Goal: Information Seeking & Learning: Learn about a topic

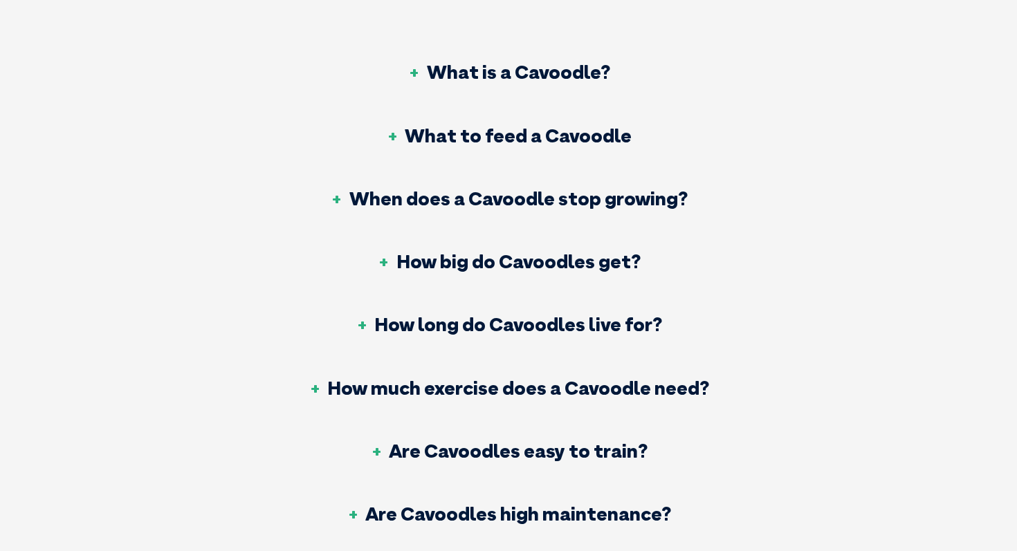
scroll to position [5869, 0]
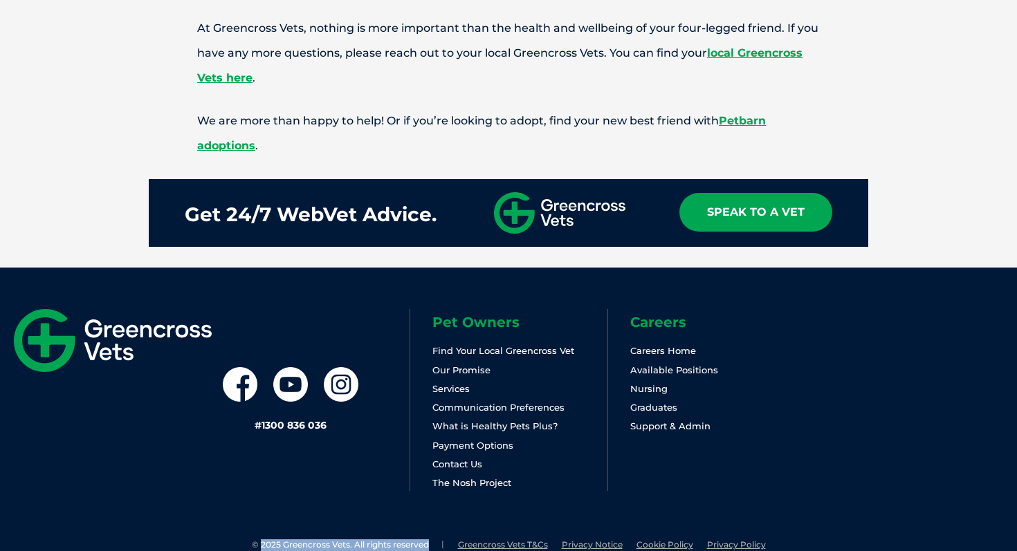
drag, startPoint x: 259, startPoint y: 516, endPoint x: 441, endPoint y: 526, distance: 182.2
click at [441, 540] on div "© 2025 Greencross Vets. All rights reserved Greencross Vets T&Cs Privacy Notice…" at bounding box center [508, 559] width 1017 height 39
click at [284, 482] on div "# 1300 836 036 Pet Owners Find Your Local Greencross Vet Our Promise Services C…" at bounding box center [508, 404] width 1017 height 272
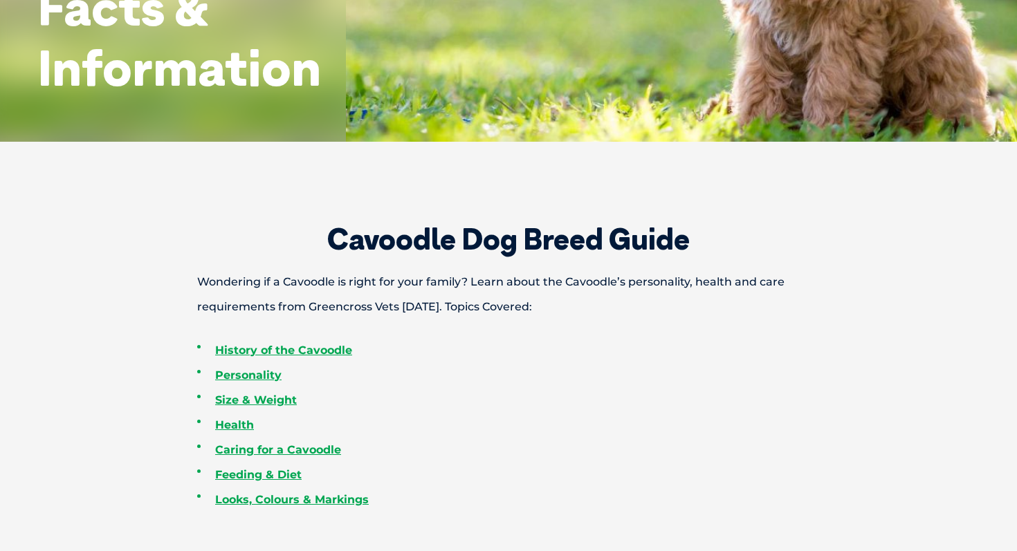
scroll to position [0, 0]
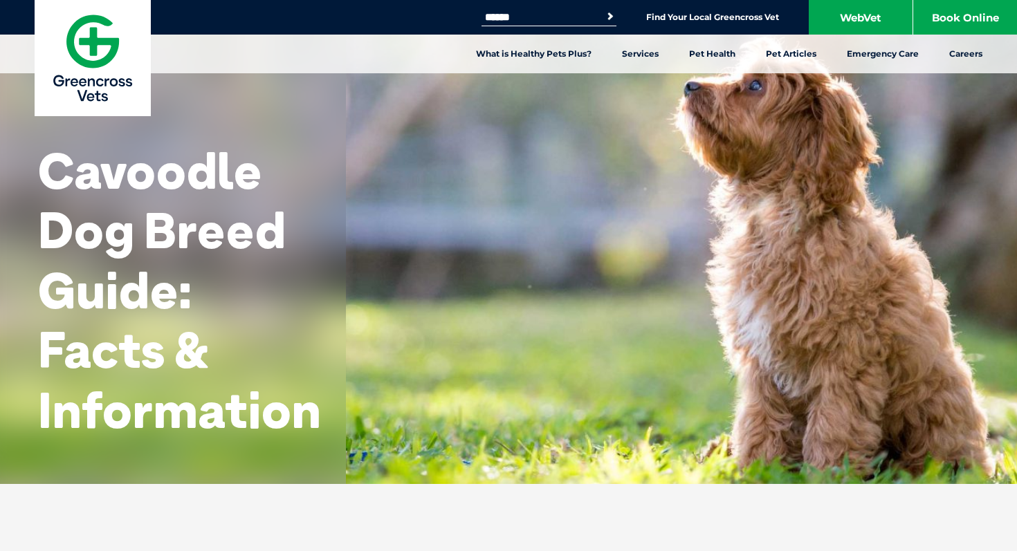
click at [109, 351] on h1 "Cavoodle Dog Breed Guide: Facts & Information" at bounding box center [179, 290] width 283 height 299
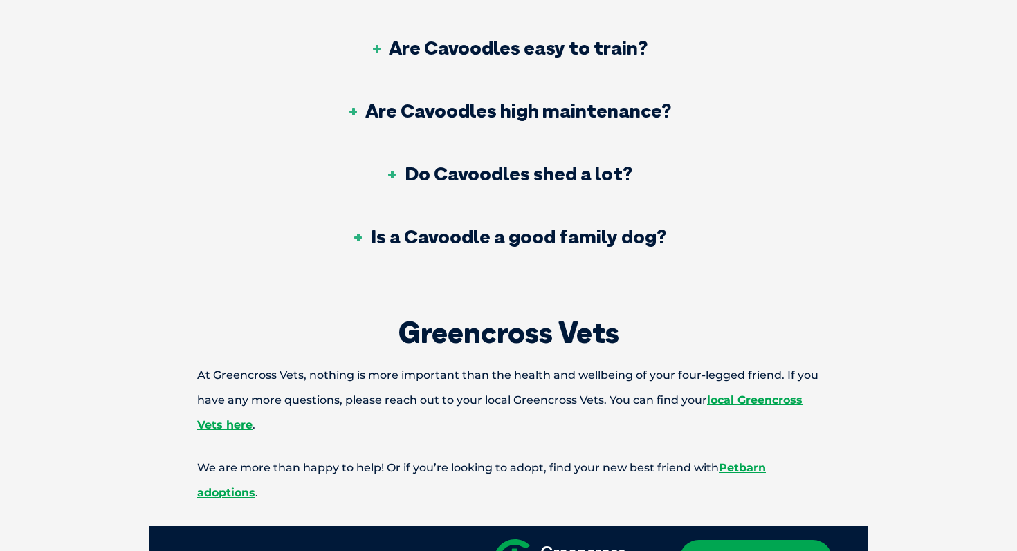
scroll to position [5869, 0]
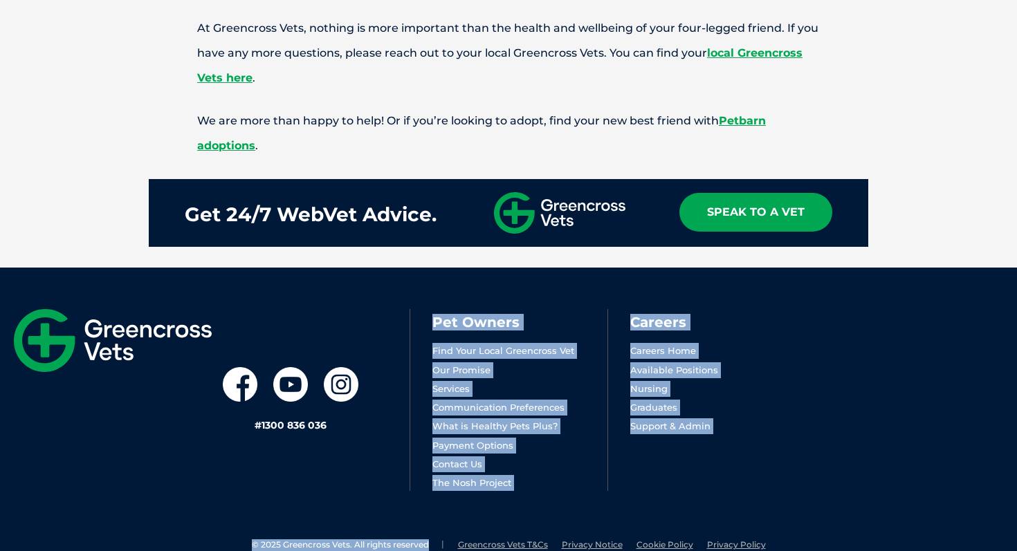
drag, startPoint x: 265, startPoint y: 510, endPoint x: 405, endPoint y: 530, distance: 141.1
click at [405, 530] on footer "# 1300 836 036 Pet Owners Find Your Local Greencross Vet Our Promise Services C…" at bounding box center [508, 423] width 1017 height 311
click at [371, 476] on div "# 1300 836 036 Pet Owners Find Your Local Greencross Vet Our Promise Services C…" at bounding box center [508, 404] width 1017 height 272
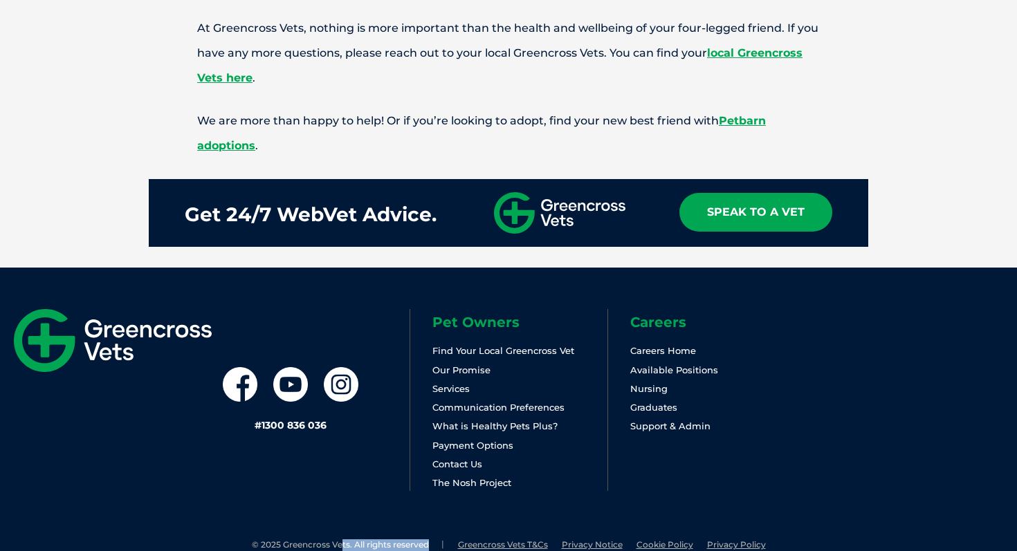
drag, startPoint x: 377, startPoint y: 549, endPoint x: 342, endPoint y: 513, distance: 50.4
click at [342, 540] on div "© 2025 Greencross Vets. All rights reserved Greencross Vets T&Cs Privacy Notice…" at bounding box center [508, 559] width 1017 height 39
click at [113, 488] on div "# 1300 836 036 Pet Owners Find Your Local Greencross Vet Our Promise Services C…" at bounding box center [508, 404] width 1017 height 272
drag, startPoint x: 261, startPoint y: 519, endPoint x: 286, endPoint y: 511, distance: 26.0
click at [286, 540] on li "© 2025 Greencross Vets. All rights reserved" at bounding box center [348, 546] width 192 height 12
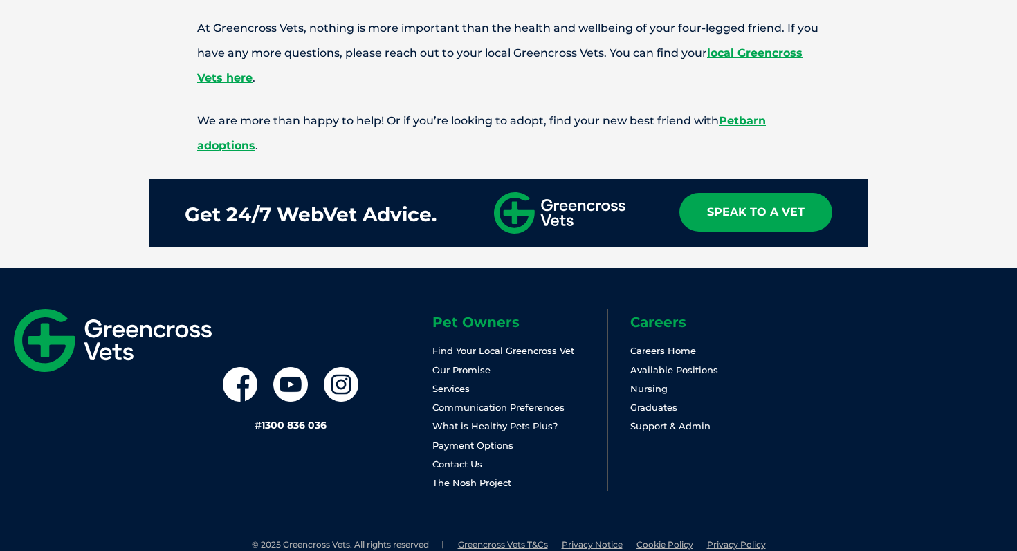
click at [286, 506] on div "# 1300 836 036 Pet Owners Find Your Local Greencross Vet Our Promise Services C…" at bounding box center [508, 404] width 1017 height 272
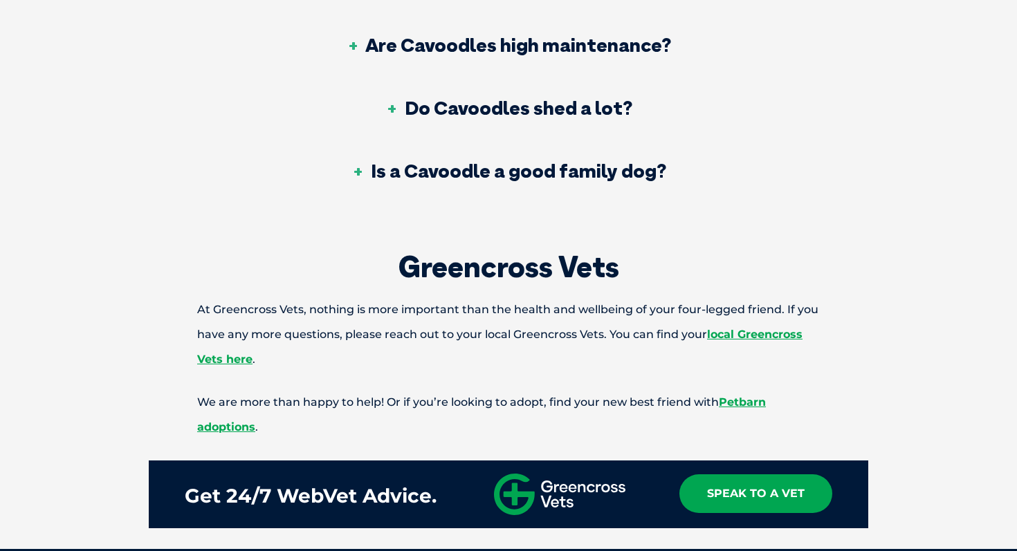
scroll to position [5575, 0]
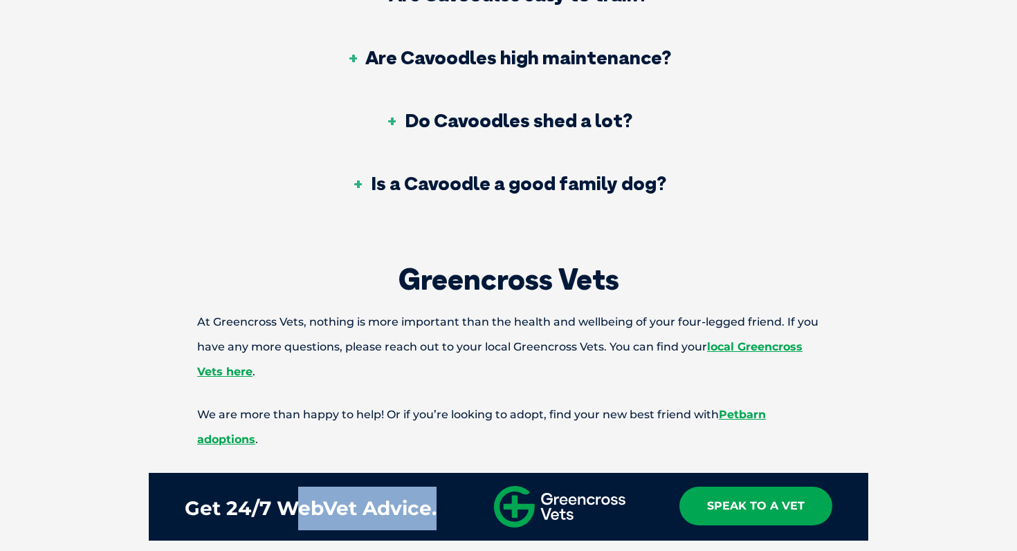
drag, startPoint x: 298, startPoint y: 477, endPoint x: 450, endPoint y: 472, distance: 152.3
click at [450, 473] on div "Get 24/7 WebVet Advice. Speak To A Vet" at bounding box center [508, 507] width 719 height 68
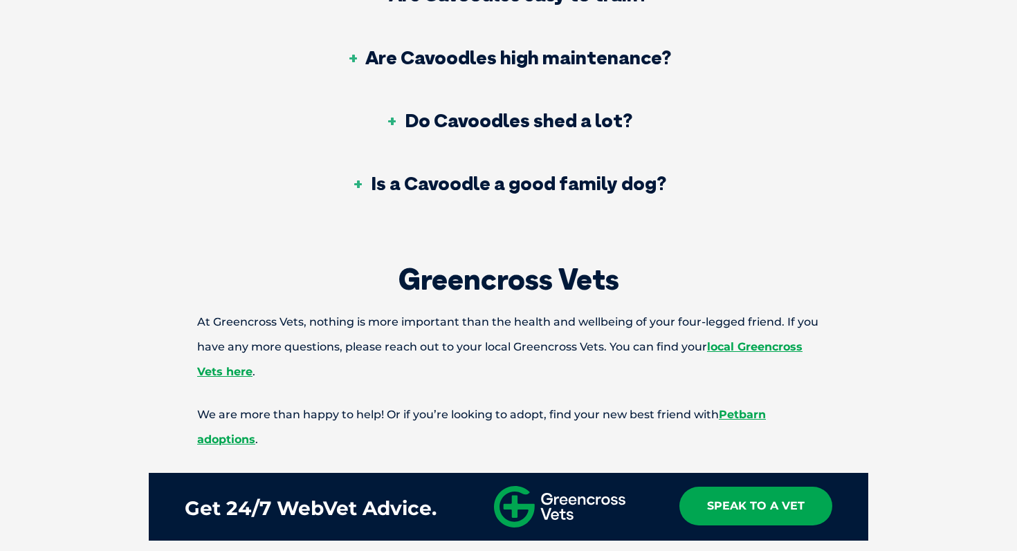
click at [465, 371] on div "Greencross Vets At Greencross Vets, nothing is more important than the health a…" at bounding box center [508, 403] width 747 height 277
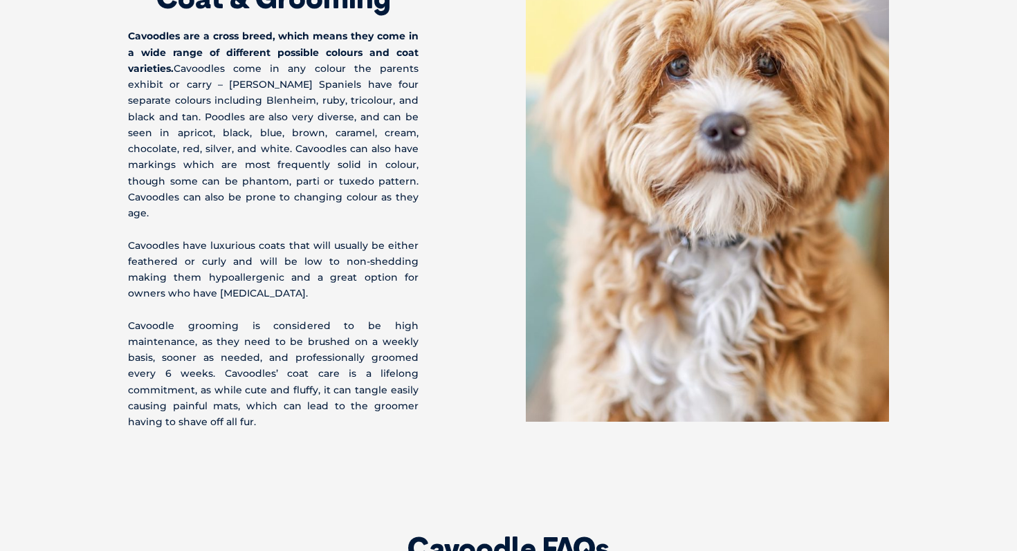
scroll to position [4519, 0]
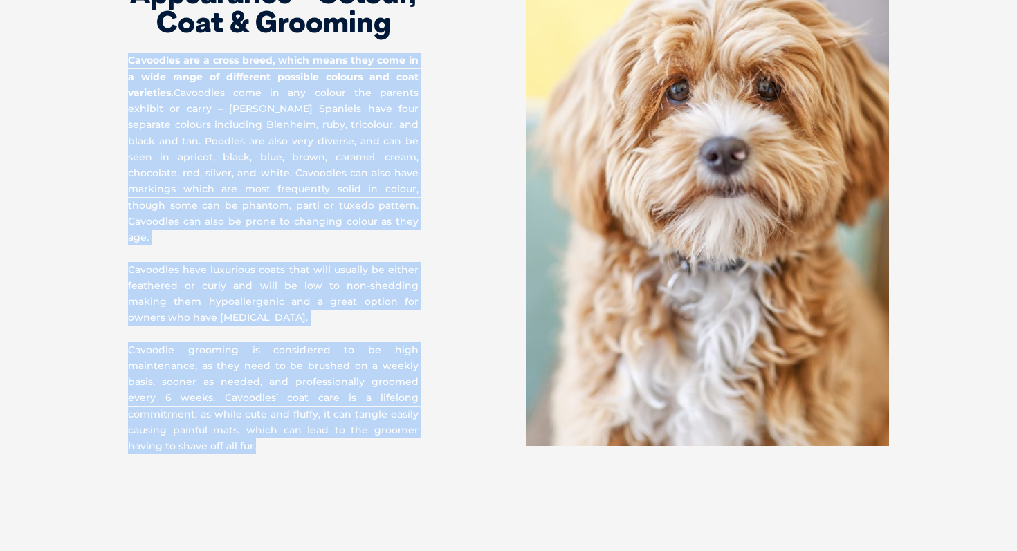
drag, startPoint x: 436, startPoint y: 399, endPoint x: 84, endPoint y: 26, distance: 513.3
click at [84, 24] on section "Cavoodle Appearance - Colour, Coat & Grooming Cavoodles are a cross breed, whic…" at bounding box center [508, 176] width 1017 height 668
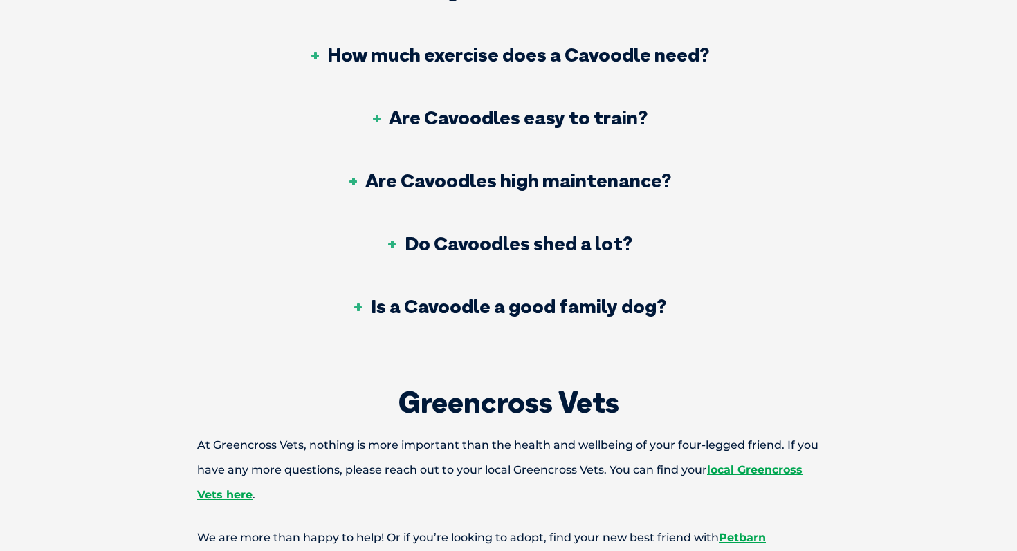
scroll to position [5869, 0]
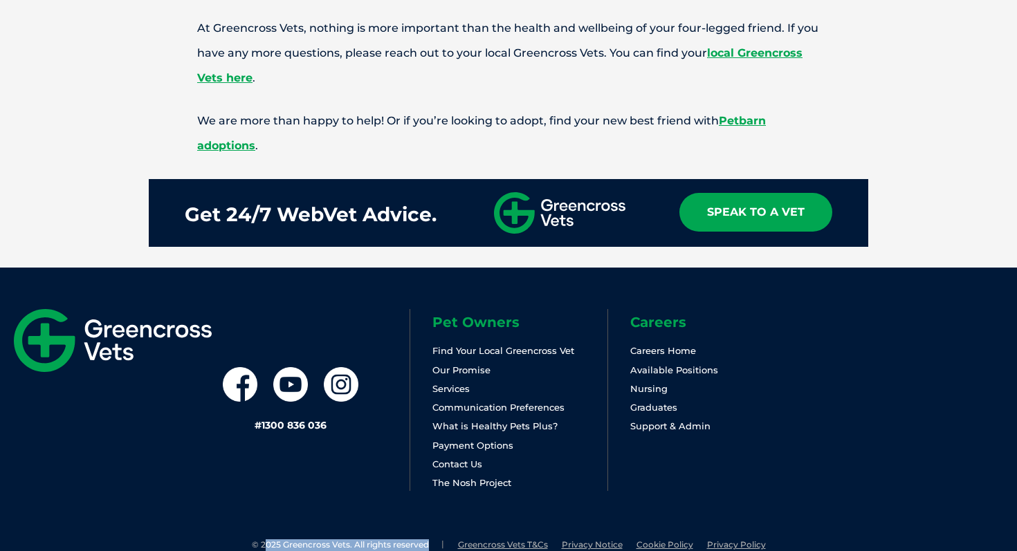
drag, startPoint x: 266, startPoint y: 518, endPoint x: 427, endPoint y: 516, distance: 161.2
click at [427, 540] on li "© 2025 Greencross Vets. All rights reserved" at bounding box center [348, 546] width 192 height 12
click at [359, 472] on div "# 1300 836 036 Pet Owners Find Your Local Greencross Vet Our Promise Services C…" at bounding box center [508, 404] width 1017 height 272
drag, startPoint x: 387, startPoint y: 517, endPoint x: 429, endPoint y: 519, distance: 42.3
click at [430, 540] on li "© 2025 Greencross Vets. All rights reserved" at bounding box center [348, 546] width 192 height 12
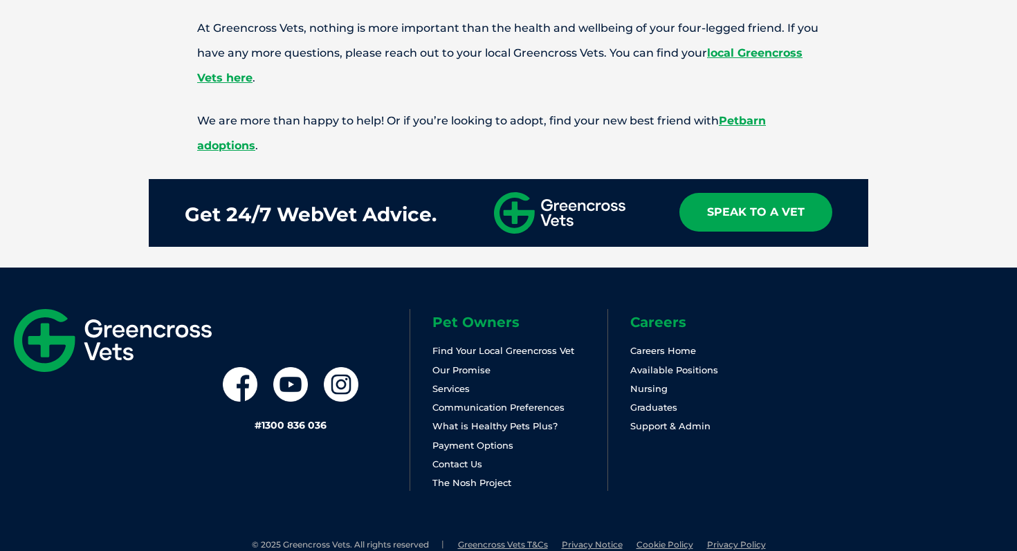
click at [394, 502] on div "# 1300 836 036 Pet Owners Find Your Local Greencross Vet Our Promise Services C…" at bounding box center [508, 404] width 1017 height 272
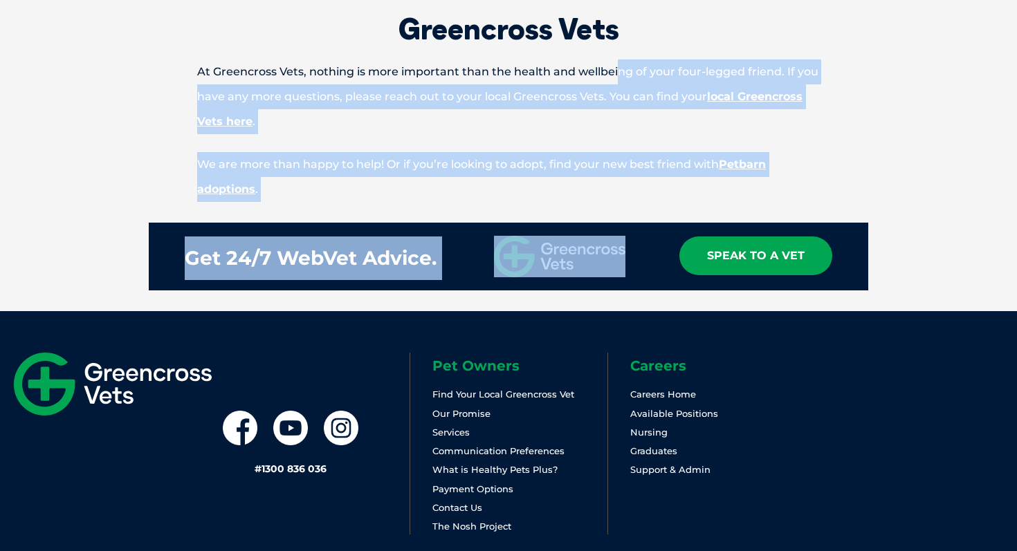
drag, startPoint x: 663, startPoint y: 201, endPoint x: 596, endPoint y: -31, distance: 241.4
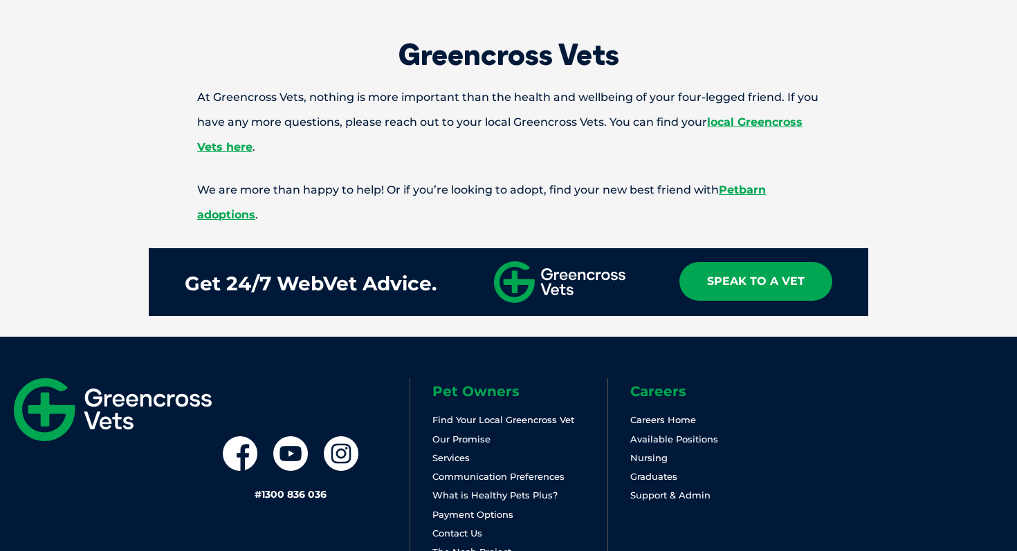
click at [365, 398] on div "# 1300 836 036" at bounding box center [311, 469] width 198 height 182
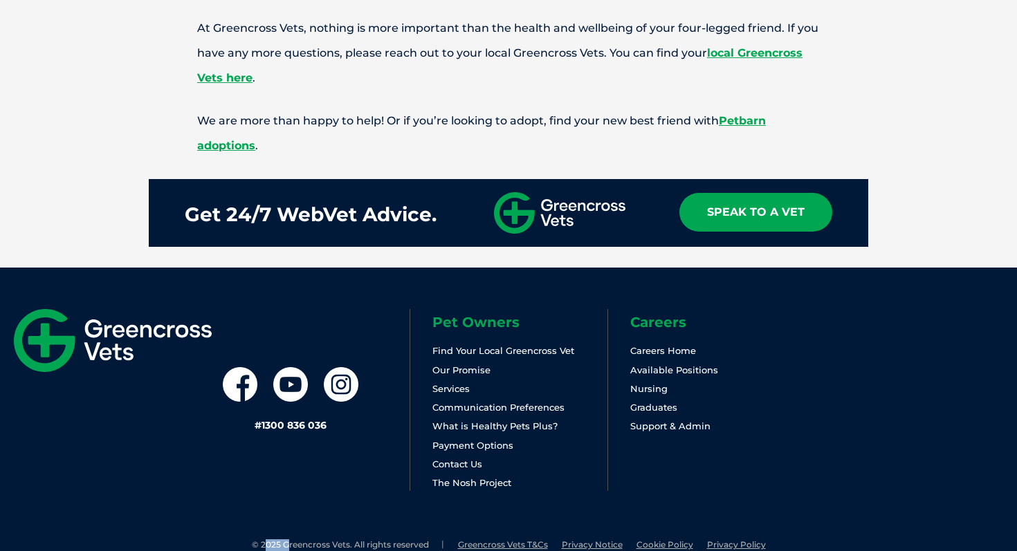
drag, startPoint x: 264, startPoint y: 515, endPoint x: 287, endPoint y: 515, distance: 23.5
click at [287, 540] on li "© 2025 Greencross Vets. All rights reserved" at bounding box center [348, 546] width 192 height 12
click at [271, 540] on li "© 2025 Greencross Vets. All rights reserved" at bounding box center [348, 546] width 192 height 12
click at [270, 540] on li "© 2025 Greencross Vets. All rights reserved" at bounding box center [348, 546] width 192 height 12
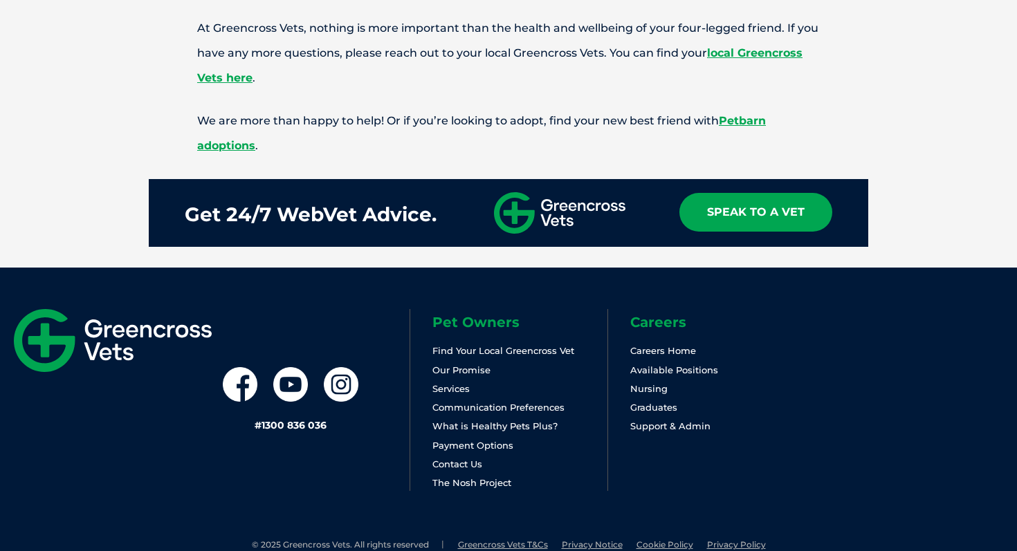
click at [537, 268] on div "# 1300 836 036 Pet Owners Find Your Local Greencross Vet Our Promise Services C…" at bounding box center [508, 404] width 1017 height 272
click at [402, 540] on li "© 2025 Greencross Vets. All rights reserved" at bounding box center [348, 546] width 192 height 12
click at [180, 475] on div "# 1300 836 036 Pet Owners Find Your Local Greencross Vet Our Promise Services C…" at bounding box center [508, 404] width 1017 height 272
click at [321, 540] on li "© 2025 Greencross Vets. All rights reserved" at bounding box center [348, 546] width 192 height 12
click at [112, 450] on div at bounding box center [113, 400] width 198 height 182
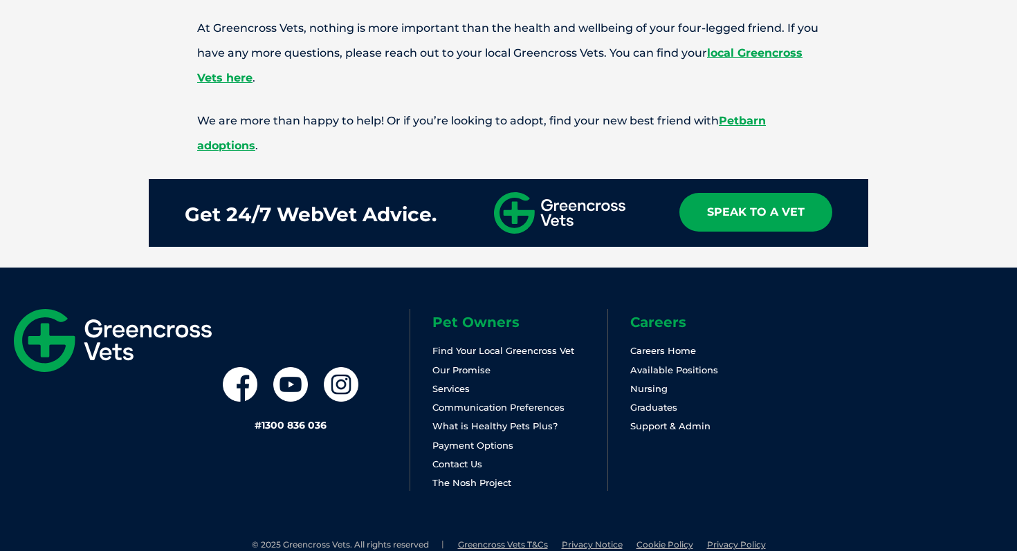
click at [314, 540] on li "© 2025 Greencross Vets. All rights reserved" at bounding box center [348, 546] width 192 height 12
click at [312, 540] on li "© 2025 Greencross Vets. All rights reserved" at bounding box center [348, 546] width 192 height 12
click at [565, 464] on div "# 1300 836 036 Pet Owners Find Your Local Greencross Vet Our Promise Services C…" at bounding box center [508, 404] width 1017 height 272
click at [938, 353] on div "Pet Owners Find Your Local Greencross Vet Our Promise Services Communication Pr…" at bounding box center [707, 400] width 594 height 182
drag, startPoint x: 782, startPoint y: 347, endPoint x: 804, endPoint y: 362, distance: 26.7
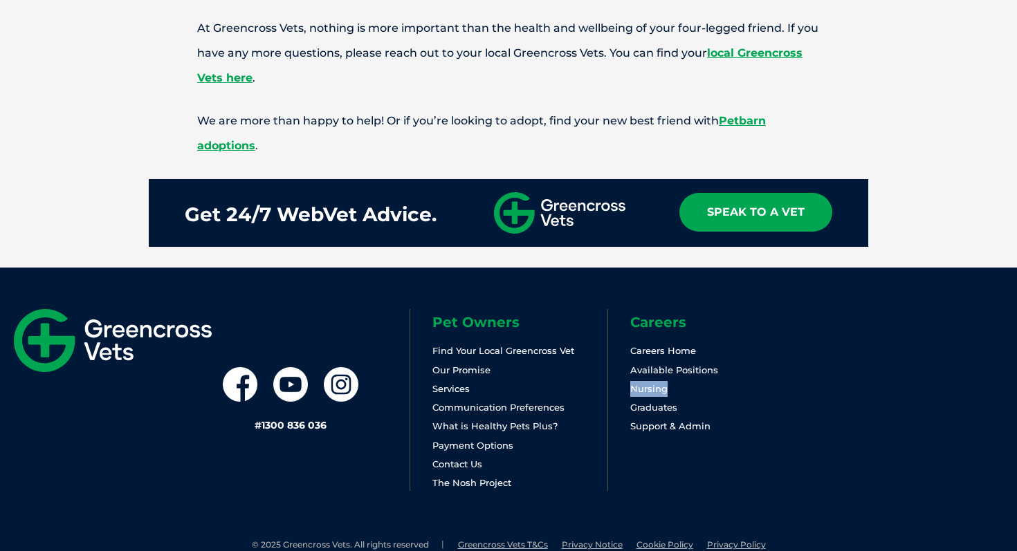
click at [804, 362] on ul "Careers Home Available Positions Nursing Graduates Support & Admin" at bounding box center [717, 388] width 175 height 91
drag, startPoint x: 259, startPoint y: 517, endPoint x: 420, endPoint y: 527, distance: 160.8
click at [420, 540] on div "© 2025 Greencross Vets. All rights reserved Greencross Vets T&Cs Privacy Notice…" at bounding box center [508, 559] width 1017 height 39
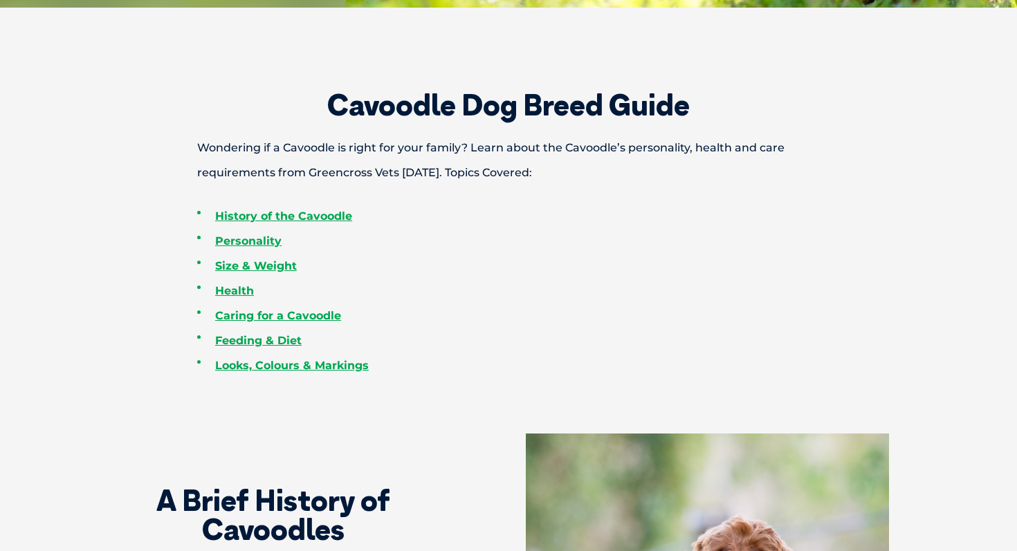
scroll to position [0, 0]
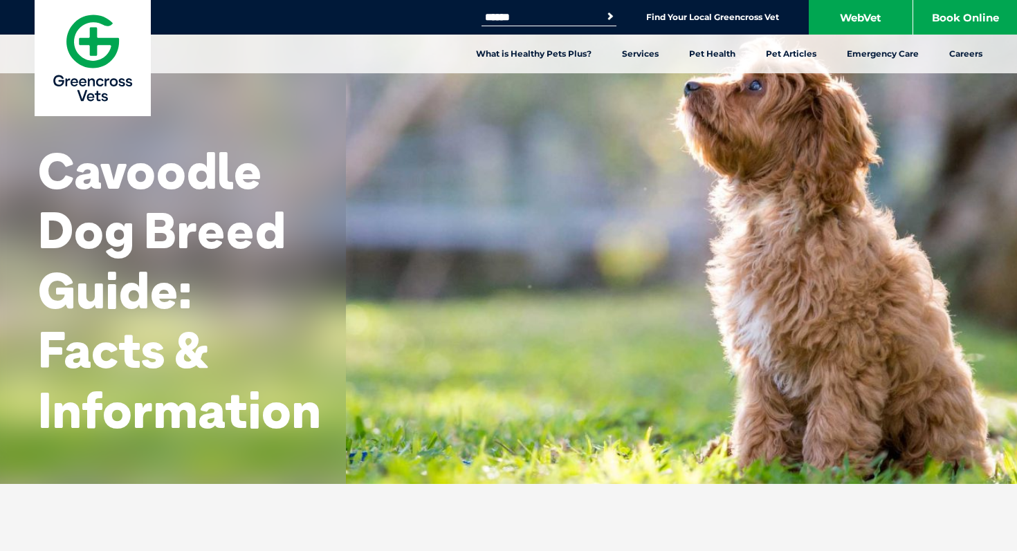
click at [494, 15] on input "Search for:" at bounding box center [540, 17] width 118 height 11
type input "*****"
click at [603, 10] on button "Search" at bounding box center [610, 17] width 14 height 14
